Goal: Task Accomplishment & Management: Manage account settings

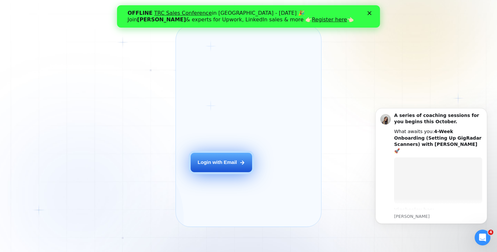
click at [229, 166] on div "Login with Email" at bounding box center [217, 162] width 39 height 7
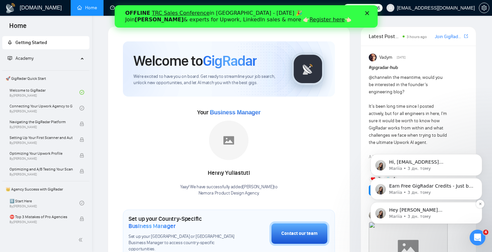
click at [457, 215] on p "Mariia • 3 дн. тому" at bounding box center [431, 217] width 85 height 6
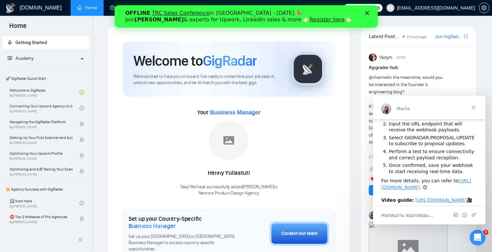
scroll to position [102, 0]
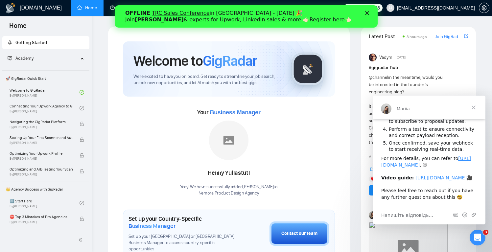
click at [326, 169] on div "Your Business Manager Henny Yuliastuti Yaay! We have successfully added Henny Y…" at bounding box center [229, 151] width 212 height 89
click at [366, 12] on polygon "Закрити" at bounding box center [367, 13] width 4 height 4
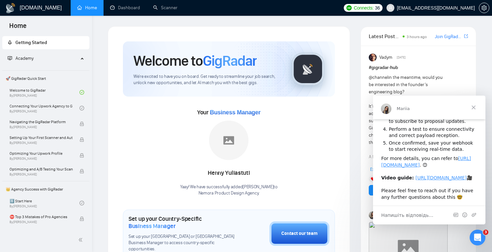
click at [476, 107] on span "Закрити" at bounding box center [474, 108] width 24 height 24
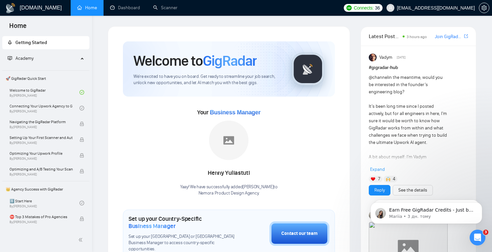
scroll to position [0, 0]
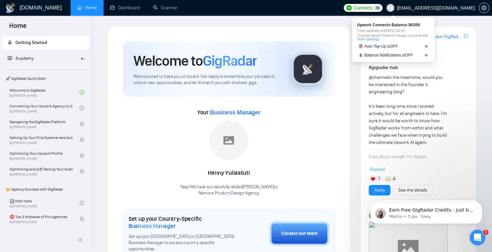
click at [373, 6] on span "Connects:" at bounding box center [364, 7] width 20 height 7
click at [379, 38] on link "Team Settings" at bounding box center [368, 39] width 22 height 4
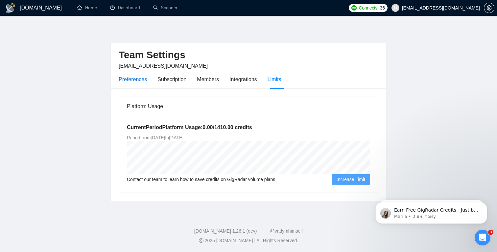
click at [135, 82] on div "Preferences" at bounding box center [133, 79] width 28 height 8
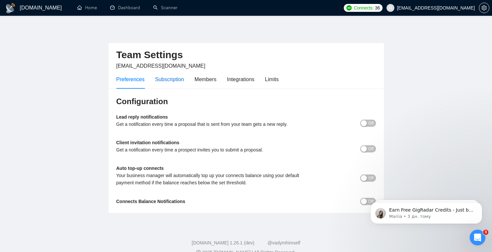
click at [167, 81] on div "Subscription" at bounding box center [169, 79] width 29 height 8
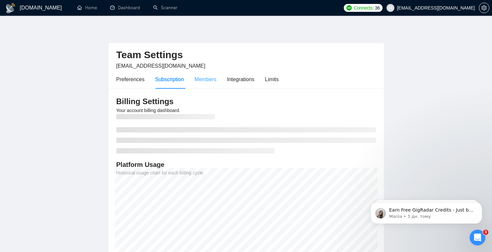
click at [214, 83] on div "Members" at bounding box center [206, 79] width 22 height 19
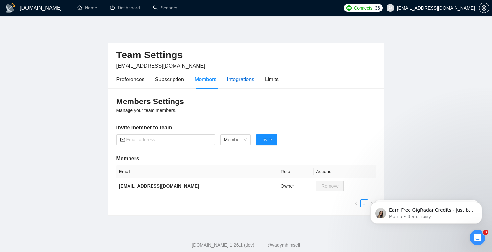
click at [247, 79] on div "Integrations" at bounding box center [241, 79] width 28 height 8
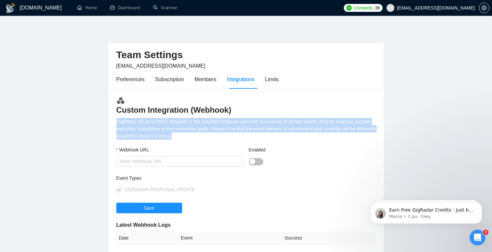
drag, startPoint x: 214, startPoint y: 141, endPoint x: 114, endPoint y: 121, distance: 102.6
click at [113, 122] on div "Custom Integration (Webhook) GigRadar will send POST requests to the specified …" at bounding box center [245, 220] width 275 height 265
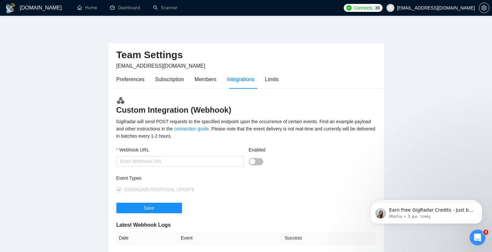
click at [309, 105] on h3 "Custom Integration (Webhook)" at bounding box center [246, 105] width 260 height 19
click at [274, 78] on div "Limits" at bounding box center [272, 79] width 14 height 8
